Goal: Transaction & Acquisition: Book appointment/travel/reservation

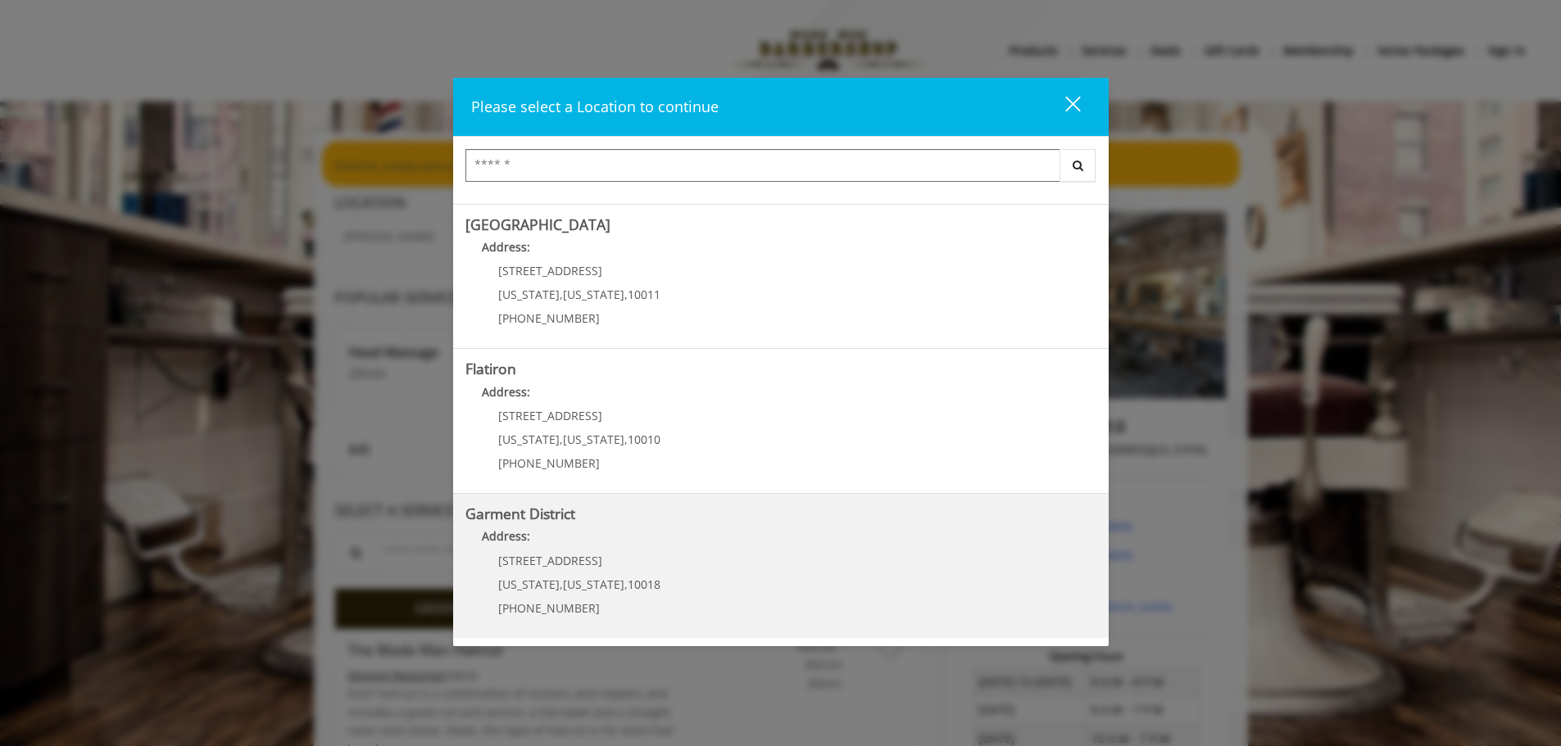
scroll to position [164, 0]
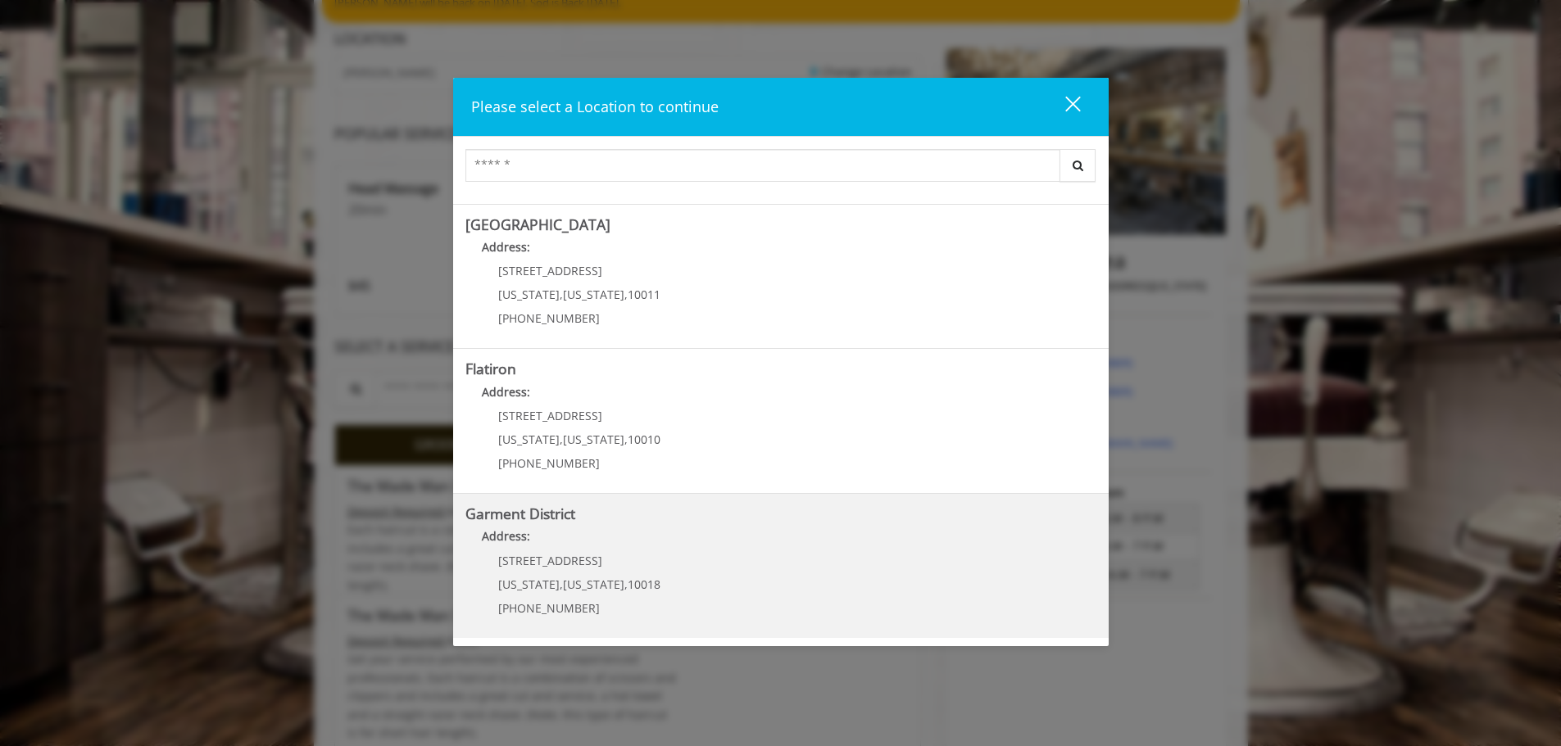
click at [618, 541] on District "Address:" at bounding box center [780, 541] width 631 height 26
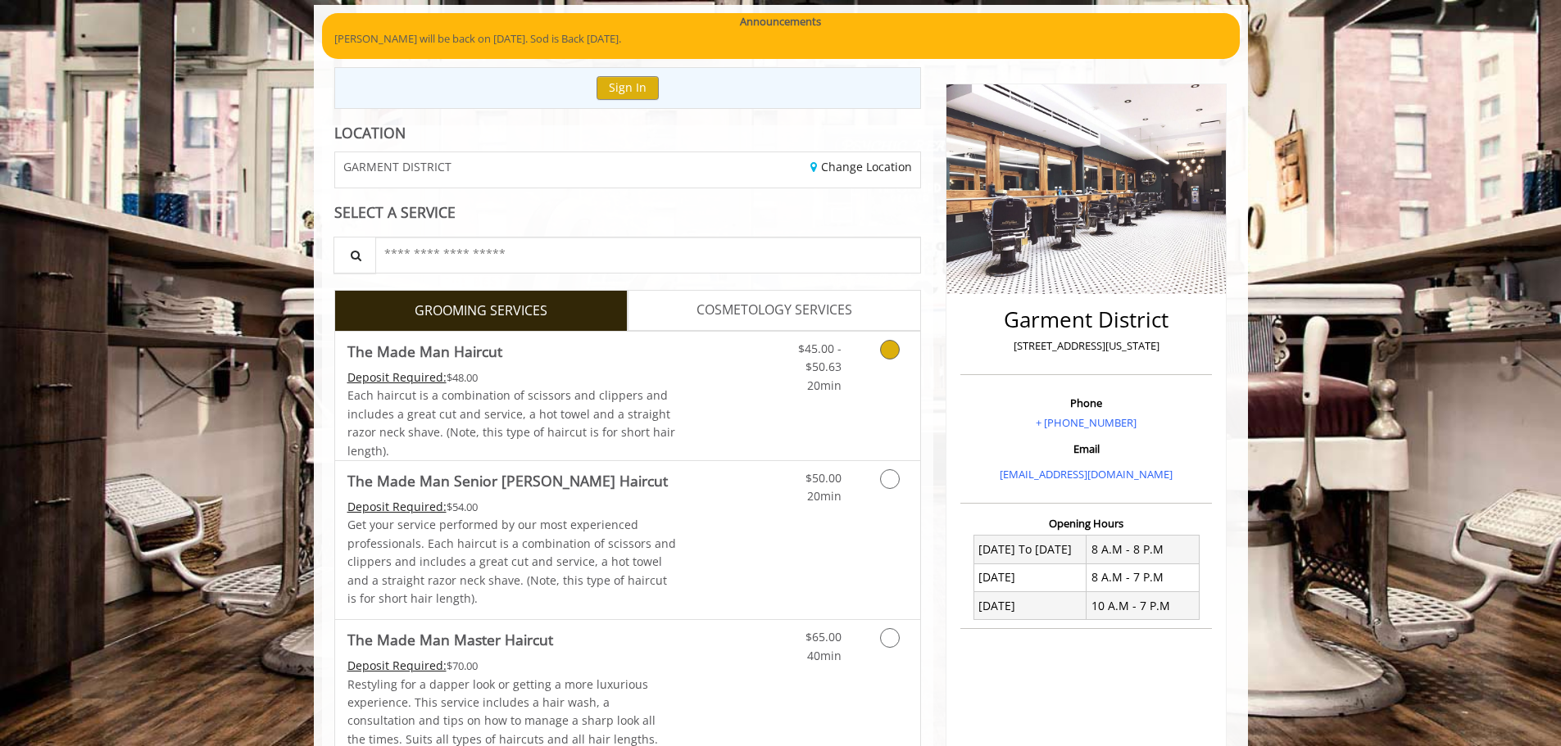
scroll to position [164, 0]
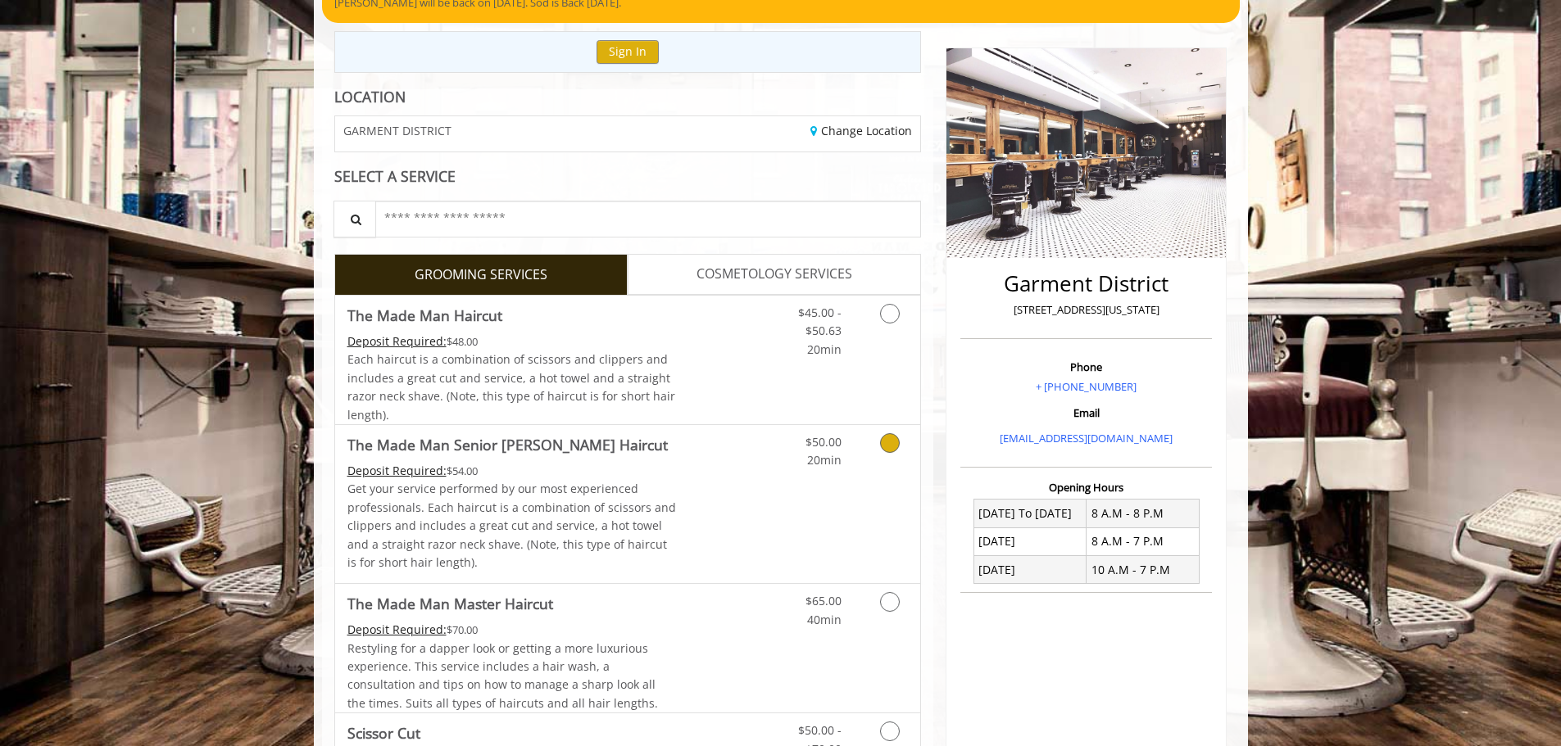
click at [831, 499] on div "$50.00 20min" at bounding box center [846, 504] width 147 height 158
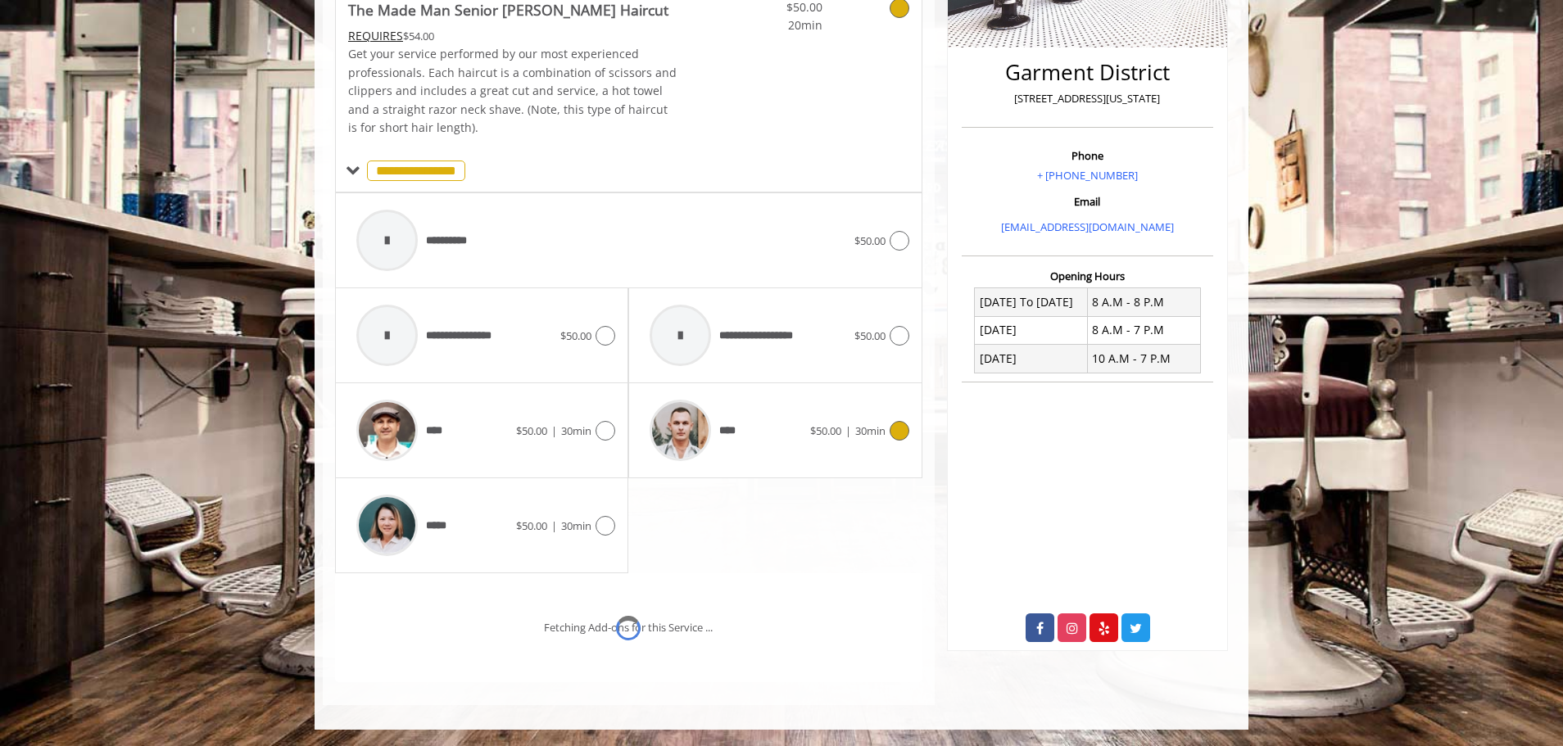
scroll to position [445, 0]
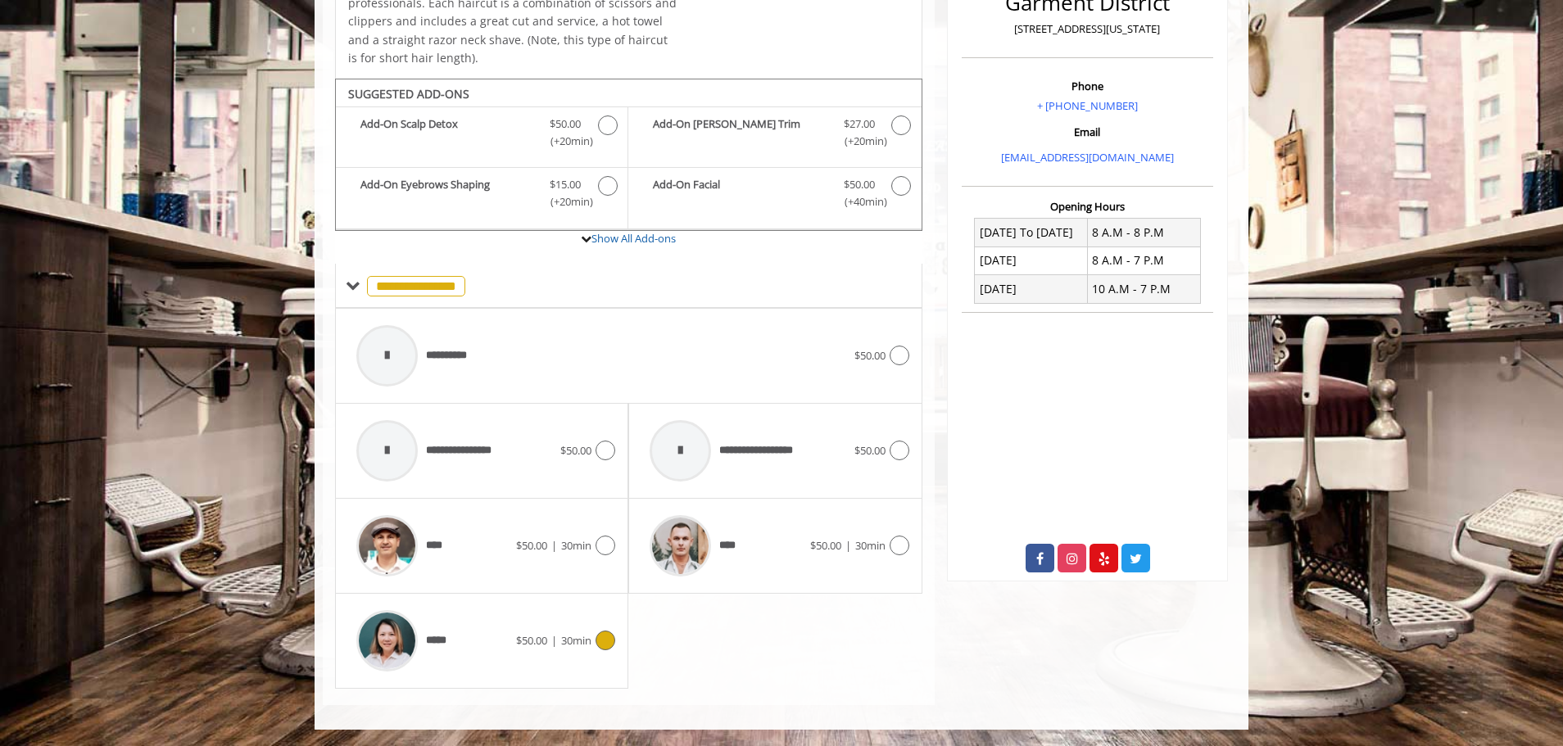
click at [482, 638] on div "*****" at bounding box center [432, 641] width 168 height 78
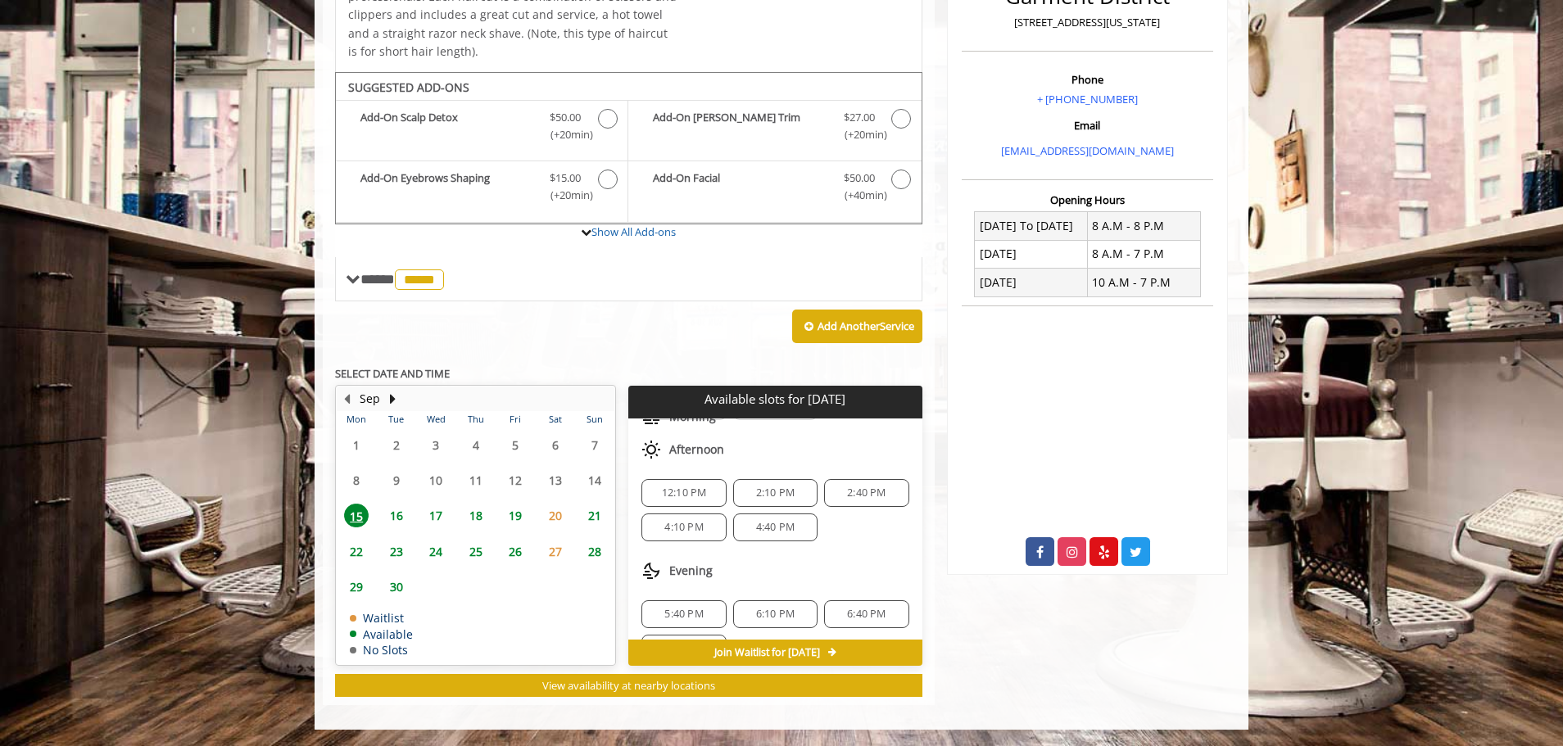
scroll to position [108, 0]
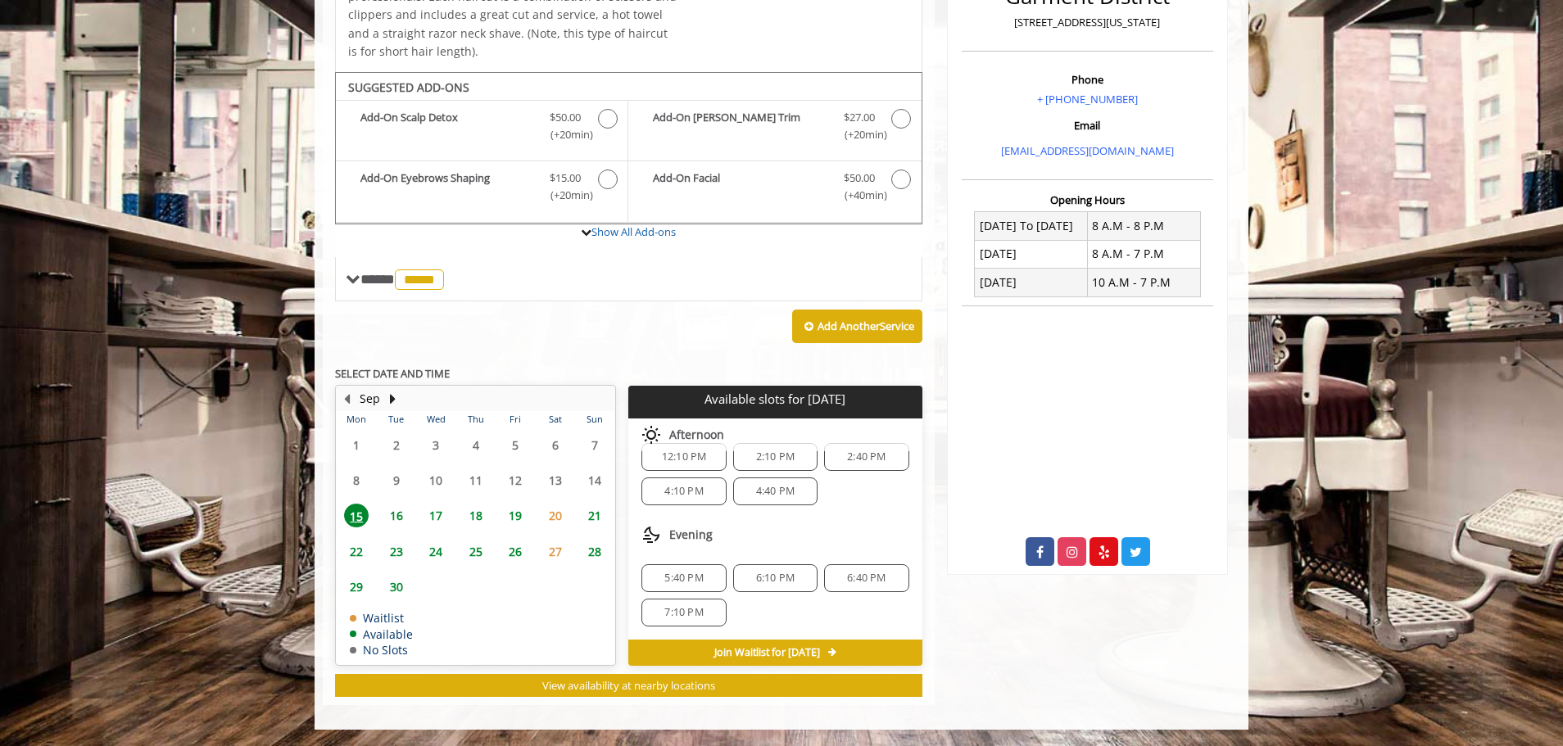
drag, startPoint x: 395, startPoint y: 510, endPoint x: 547, endPoint y: 509, distance: 152.4
click at [396, 510] on span "16" at bounding box center [396, 516] width 25 height 24
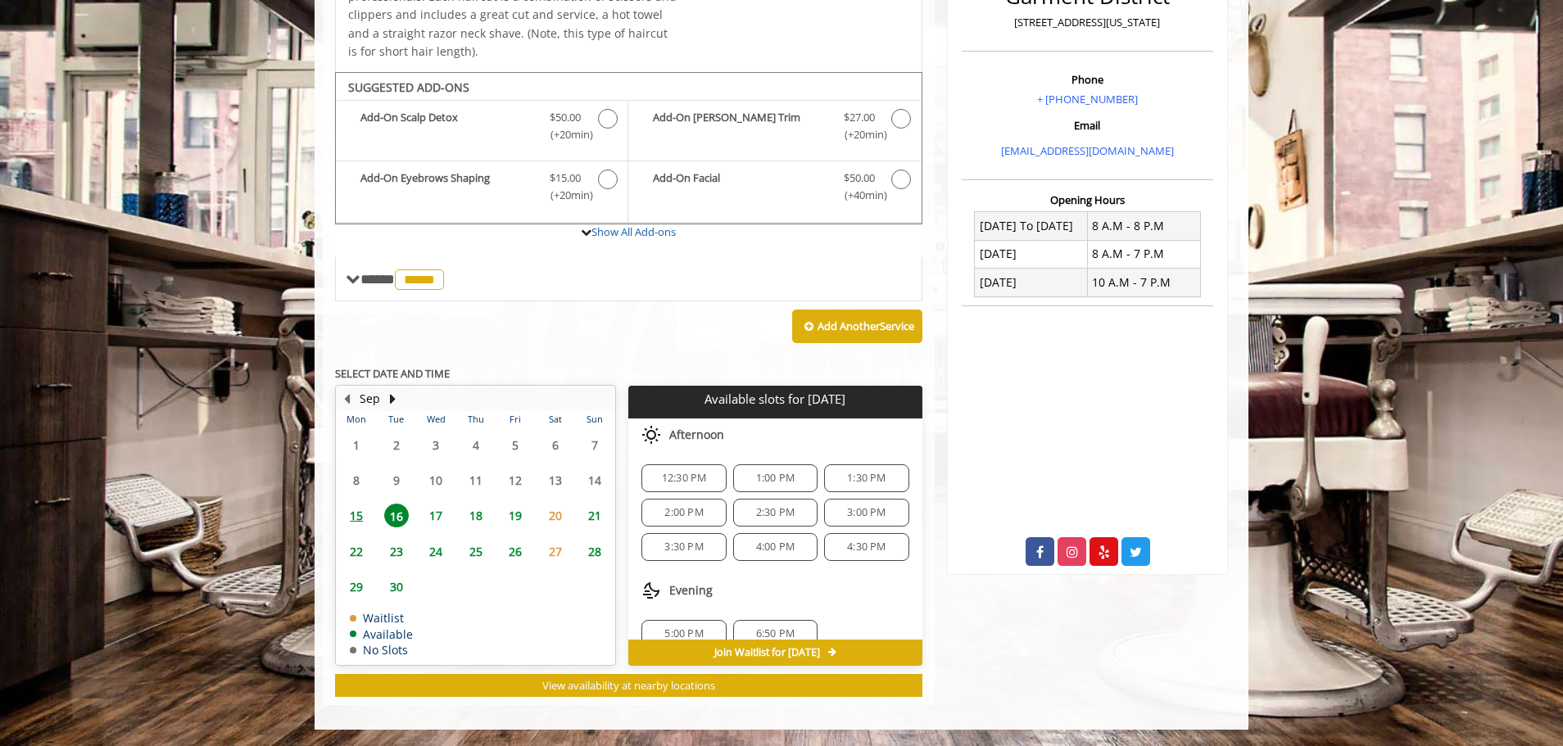
scroll to position [21, 0]
click at [784, 610] on span "6:50 PM" at bounding box center [775, 612] width 39 height 13
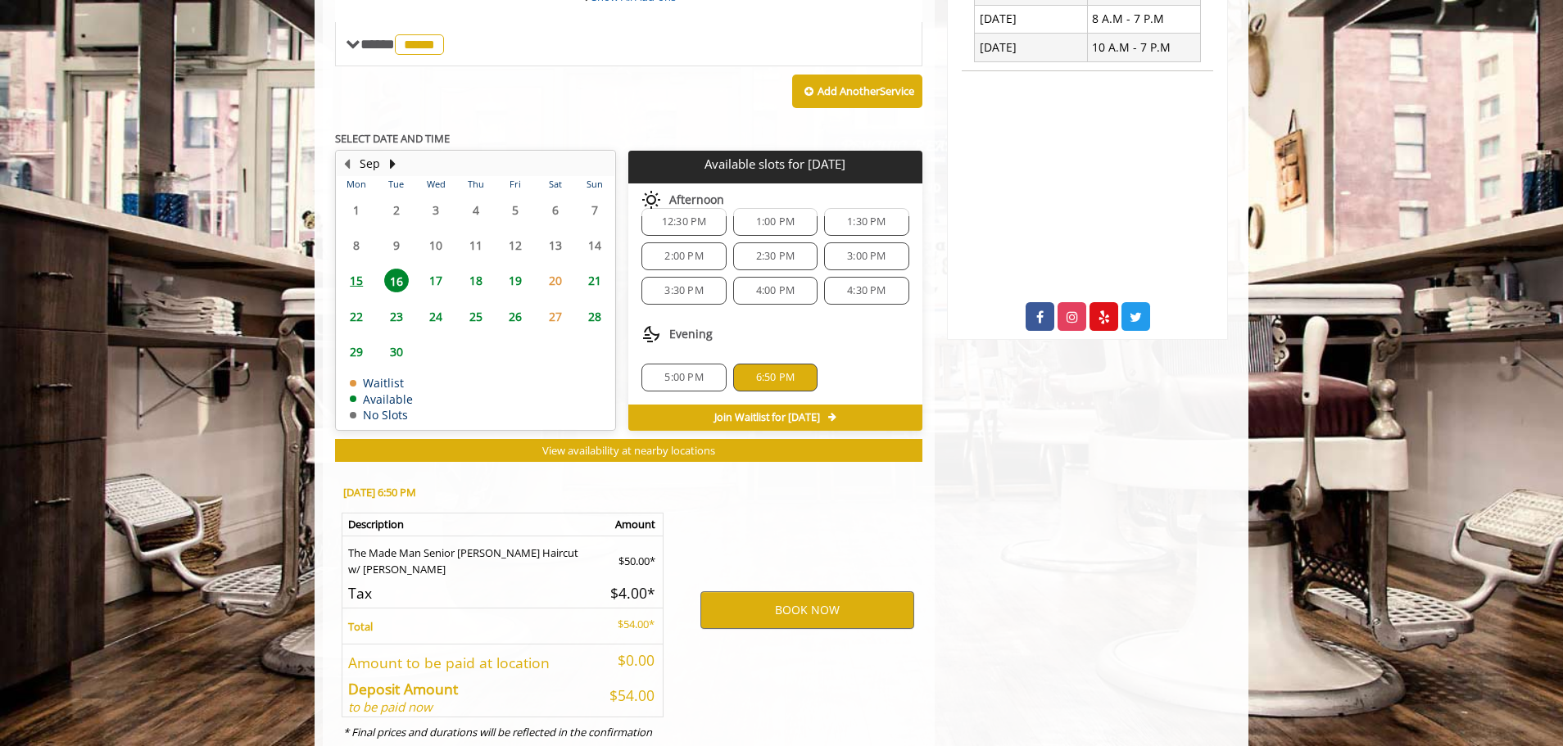
scroll to position [748, 0]
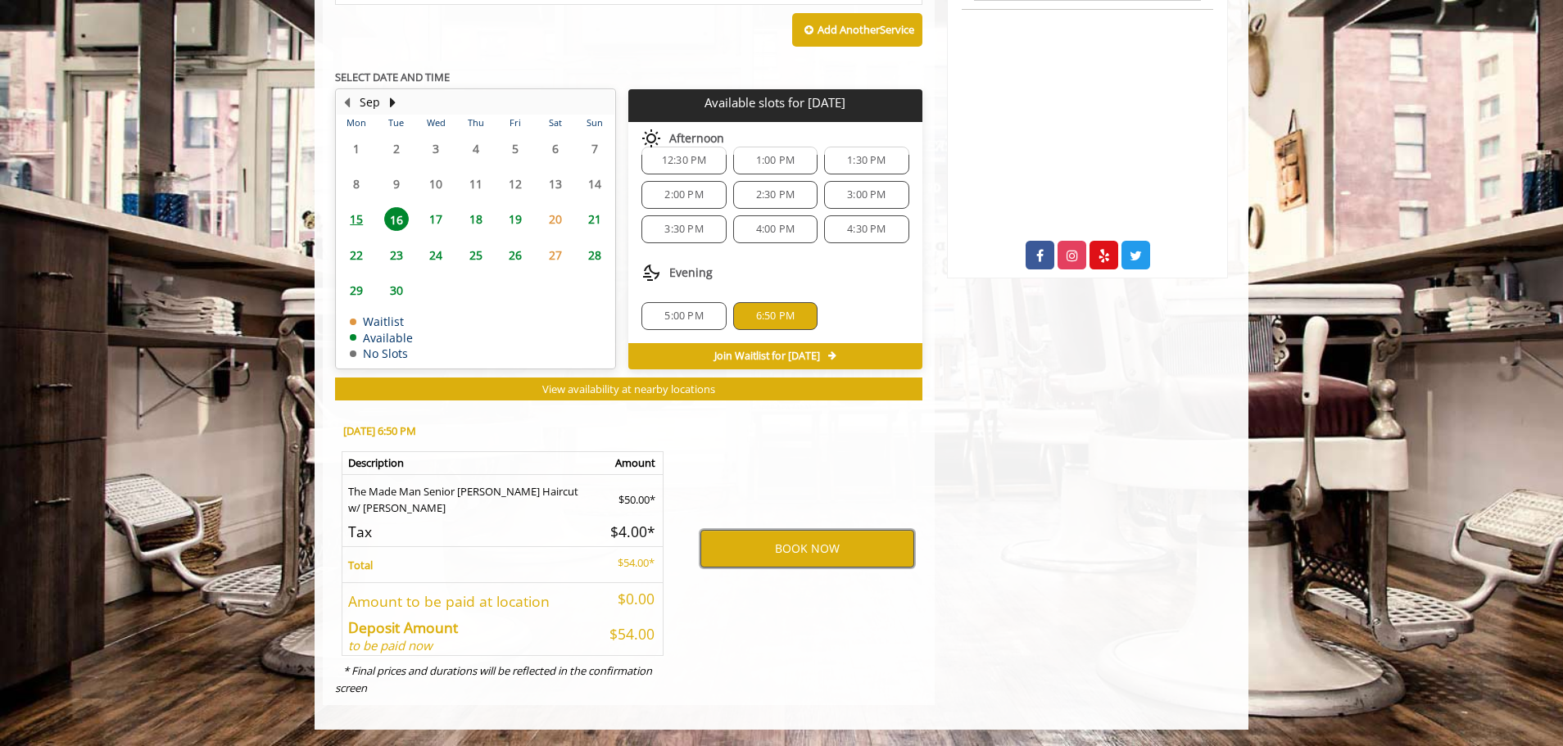
click at [805, 543] on button "BOOK NOW" at bounding box center [807, 549] width 214 height 38
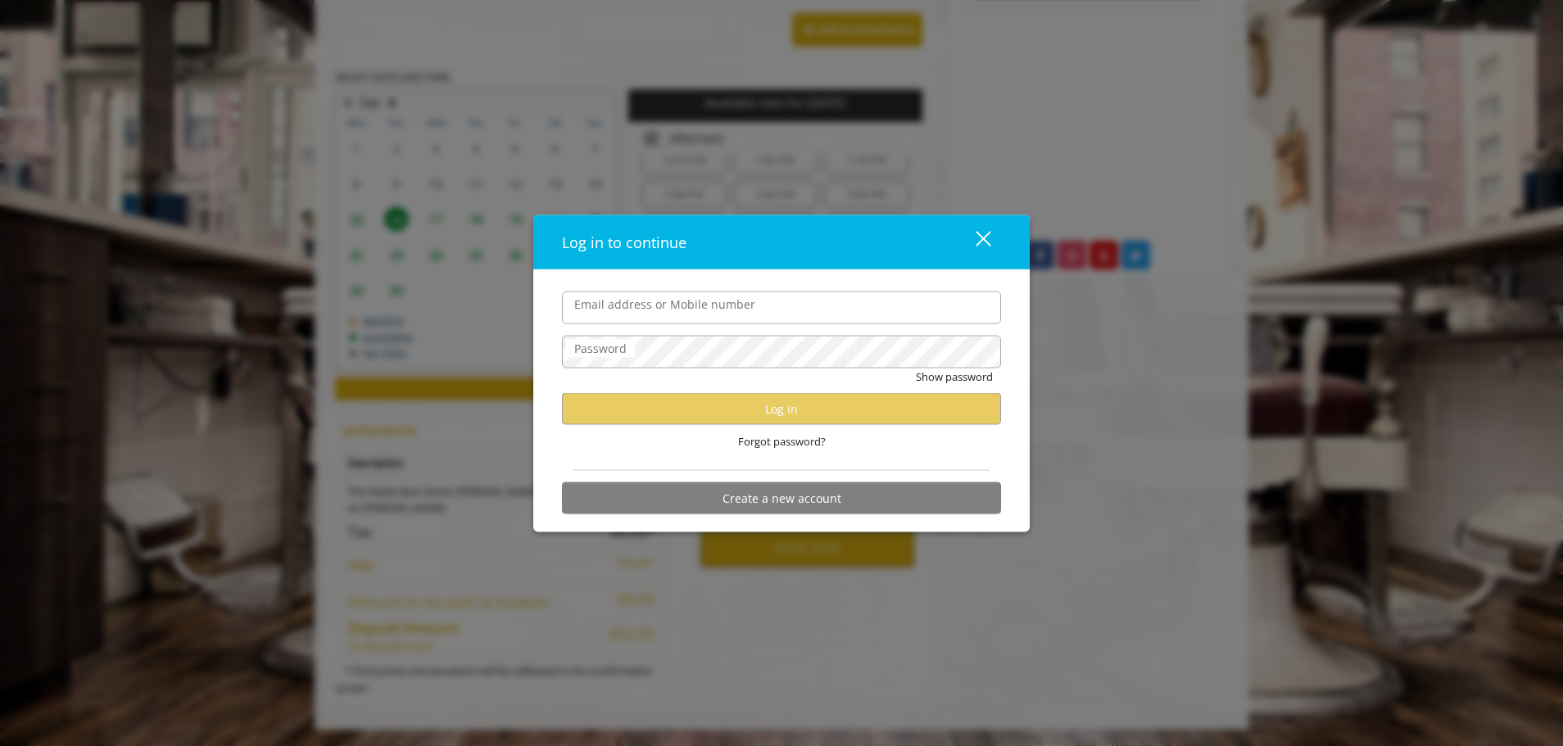
type input "**********"
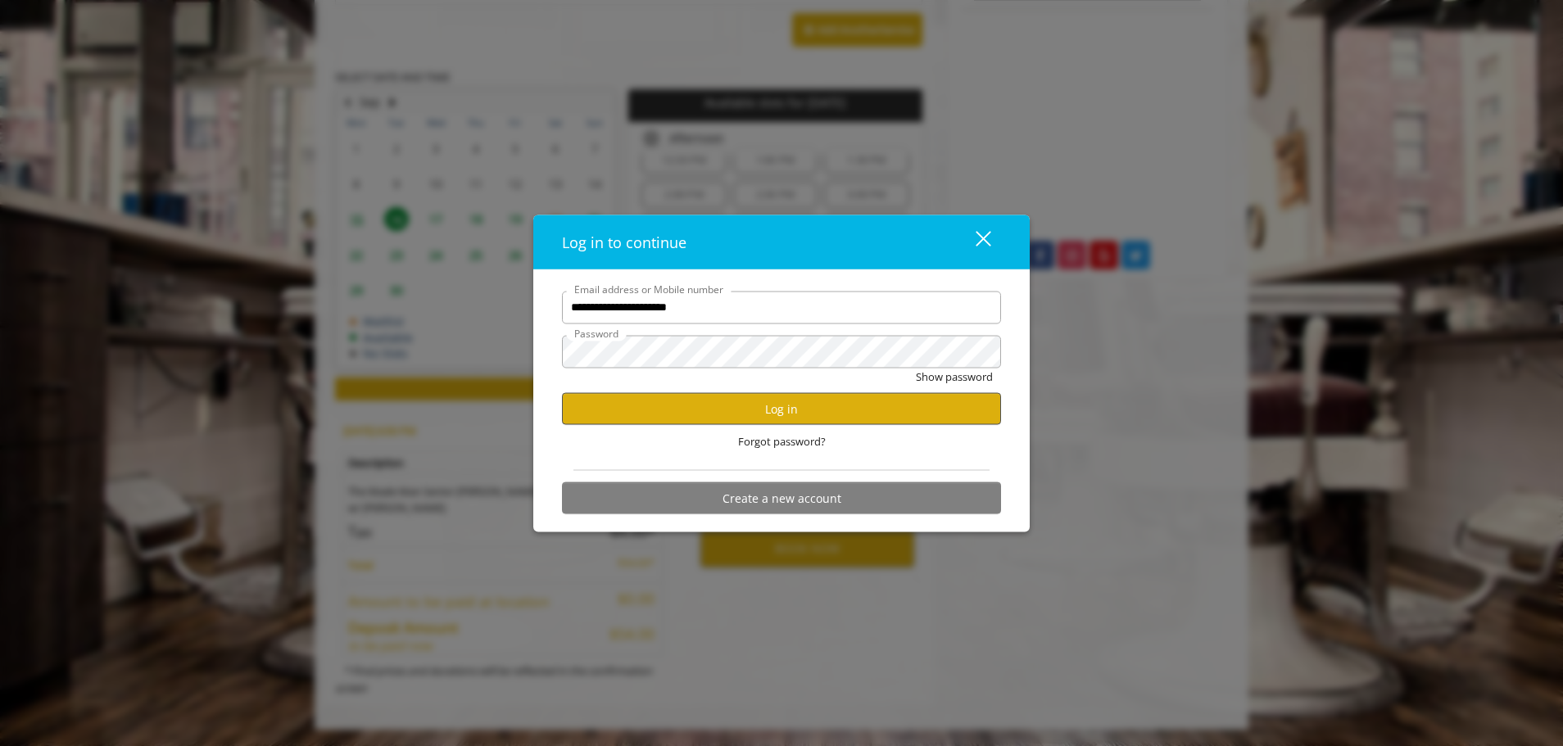
scroll to position [0, 0]
click at [806, 405] on button "Log in" at bounding box center [781, 409] width 439 height 32
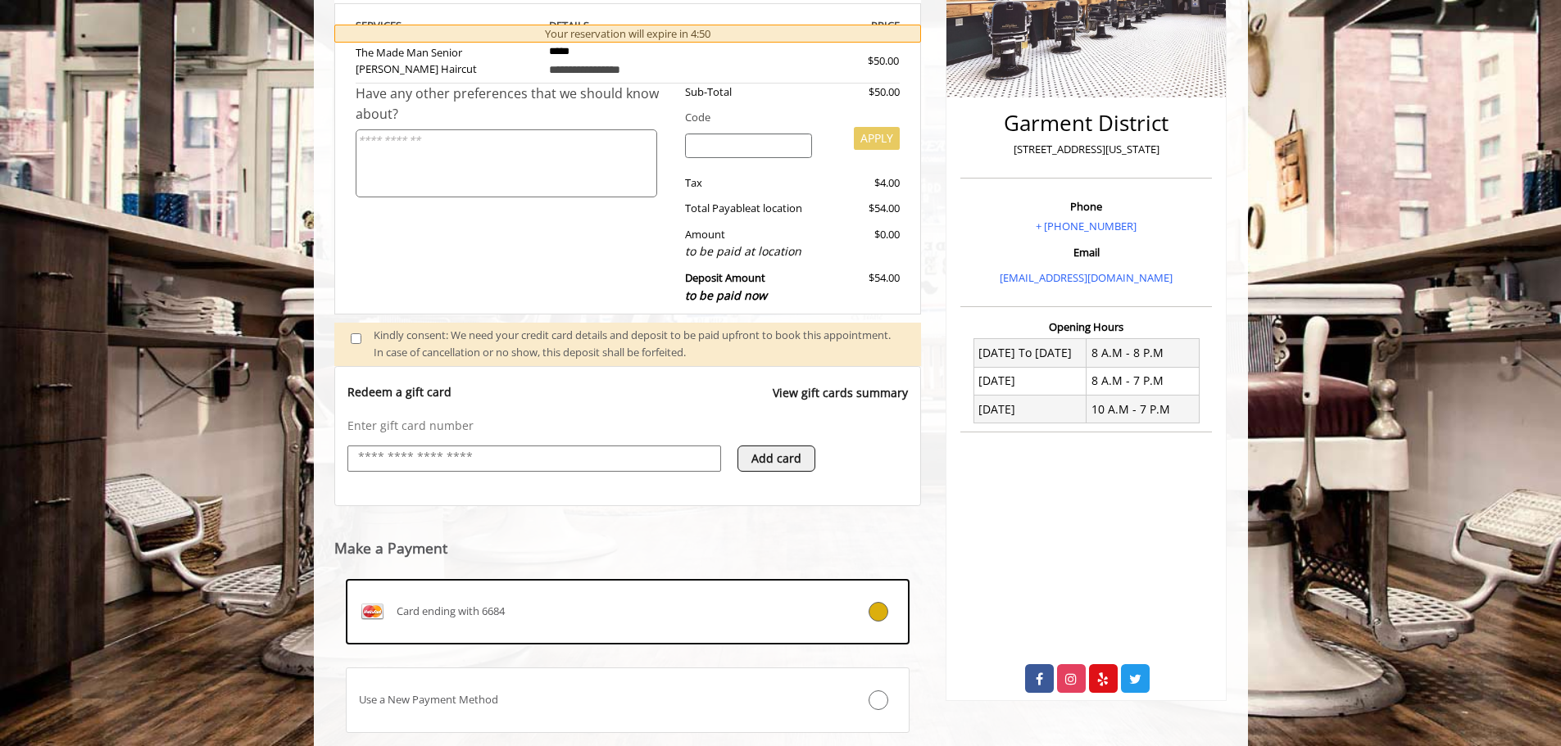
scroll to position [344, 0]
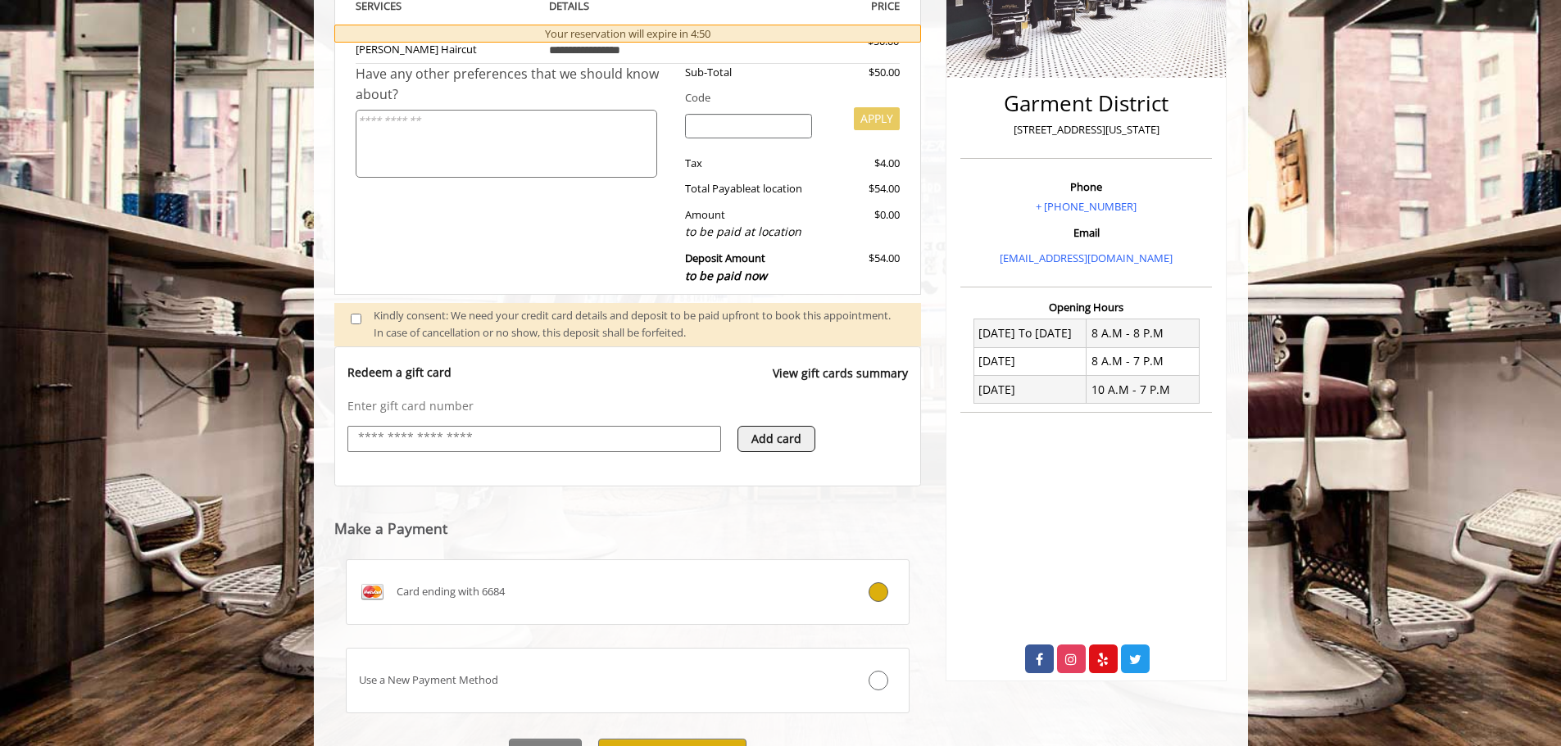
click at [478, 439] on input "text" at bounding box center [534, 438] width 356 height 20
type input "**********"
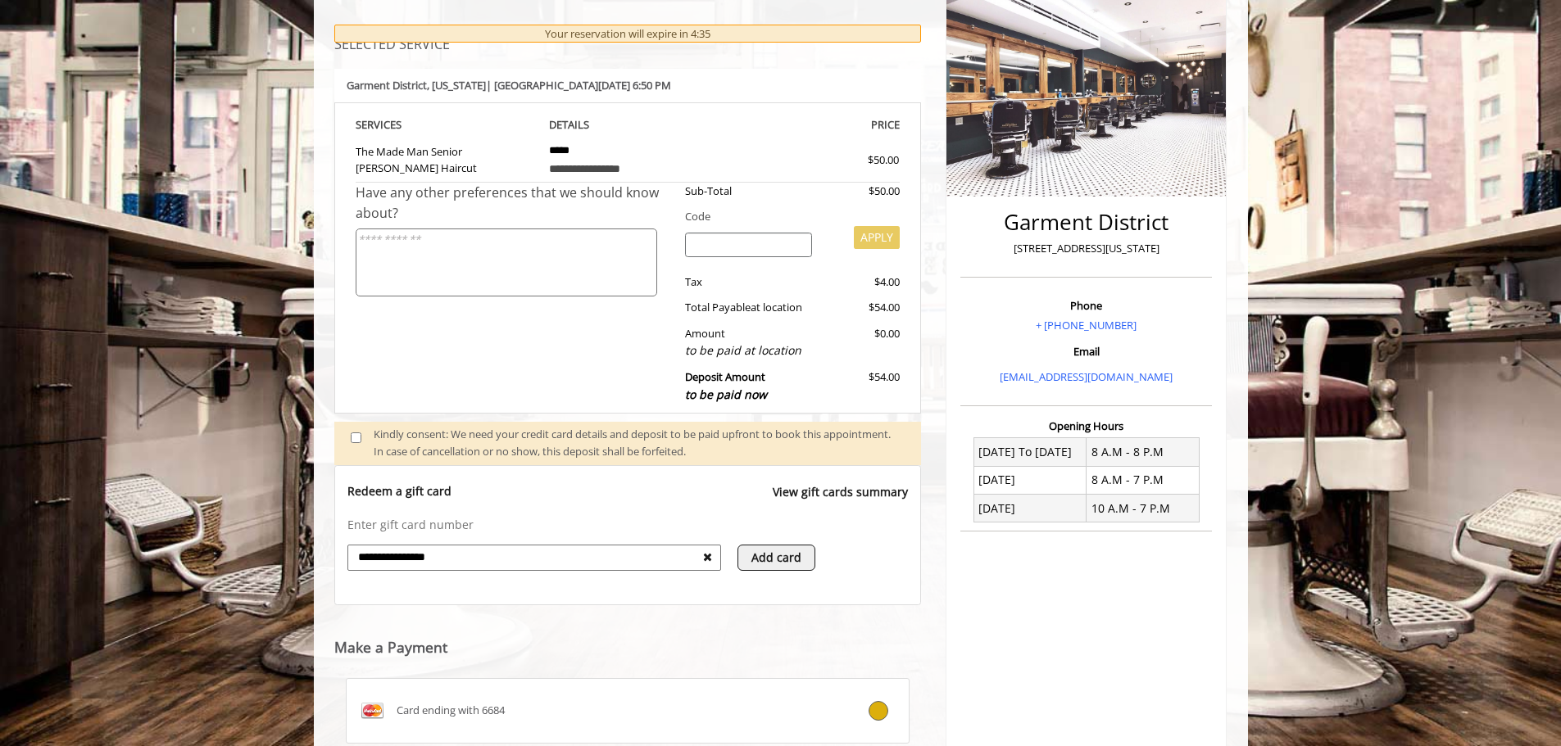
scroll to position [103, 0]
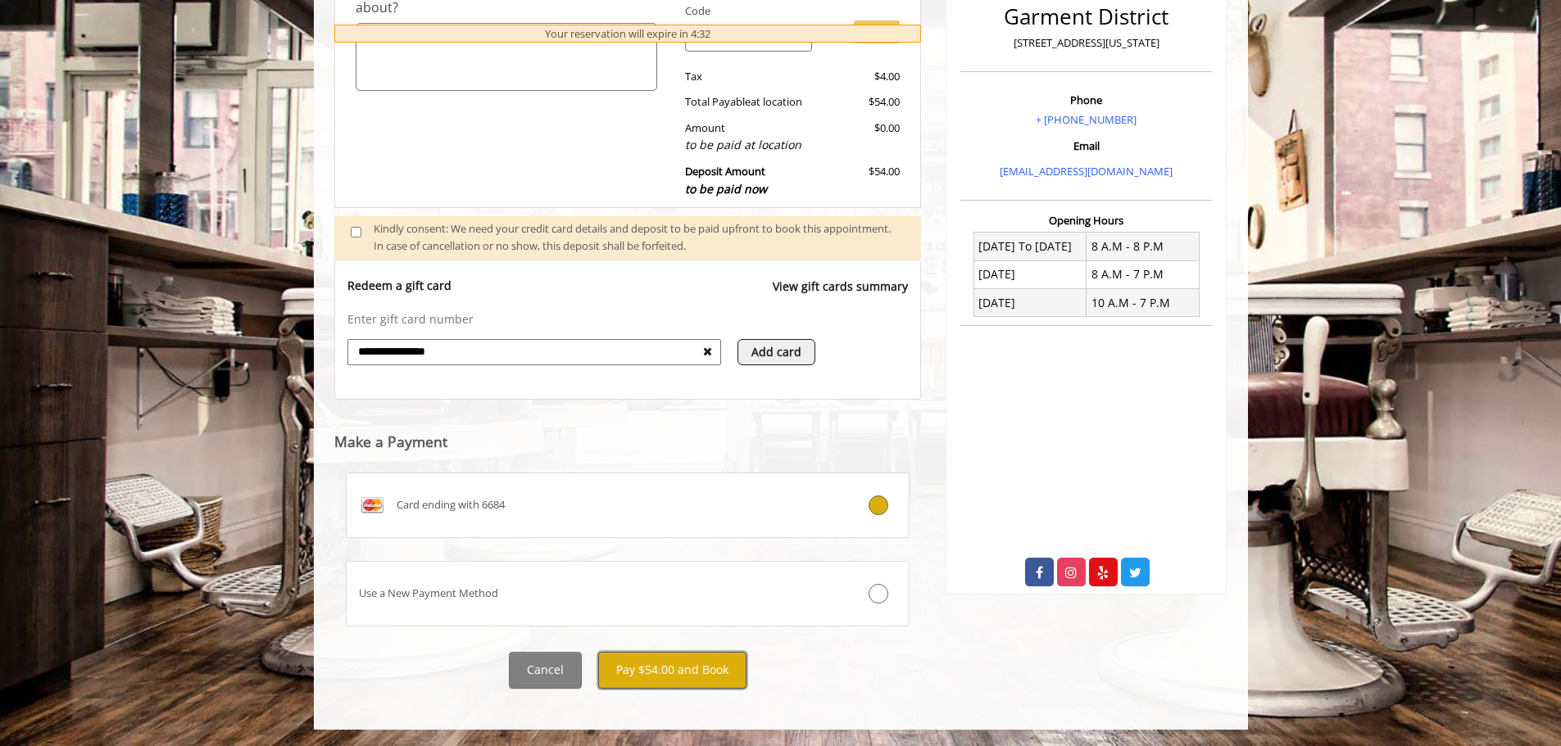
click at [704, 672] on button "Pay $54.00 and Book" at bounding box center [672, 670] width 148 height 37
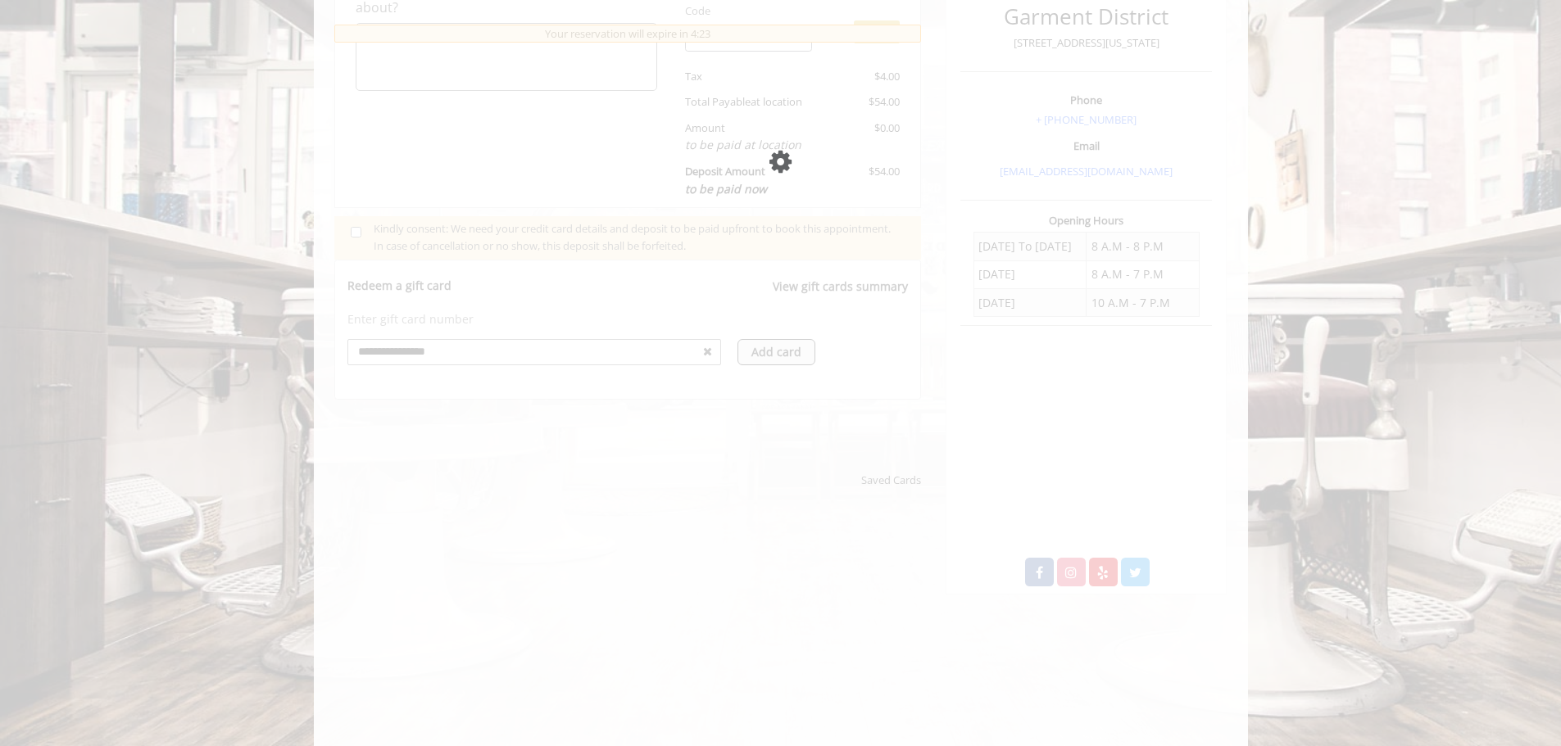
scroll to position [0, 0]
